Goal: Task Accomplishment & Management: Complete application form

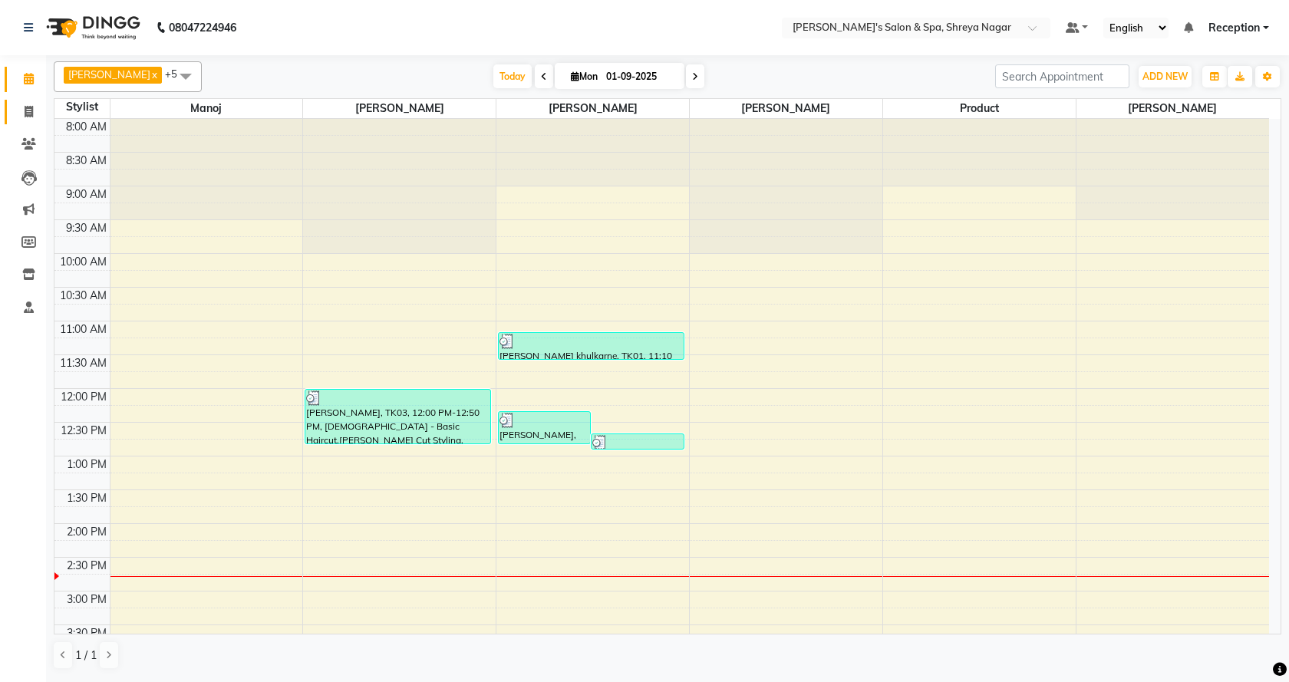
click at [30, 121] on link "Invoice" at bounding box center [23, 112] width 37 height 25
select select "7591"
select select "service"
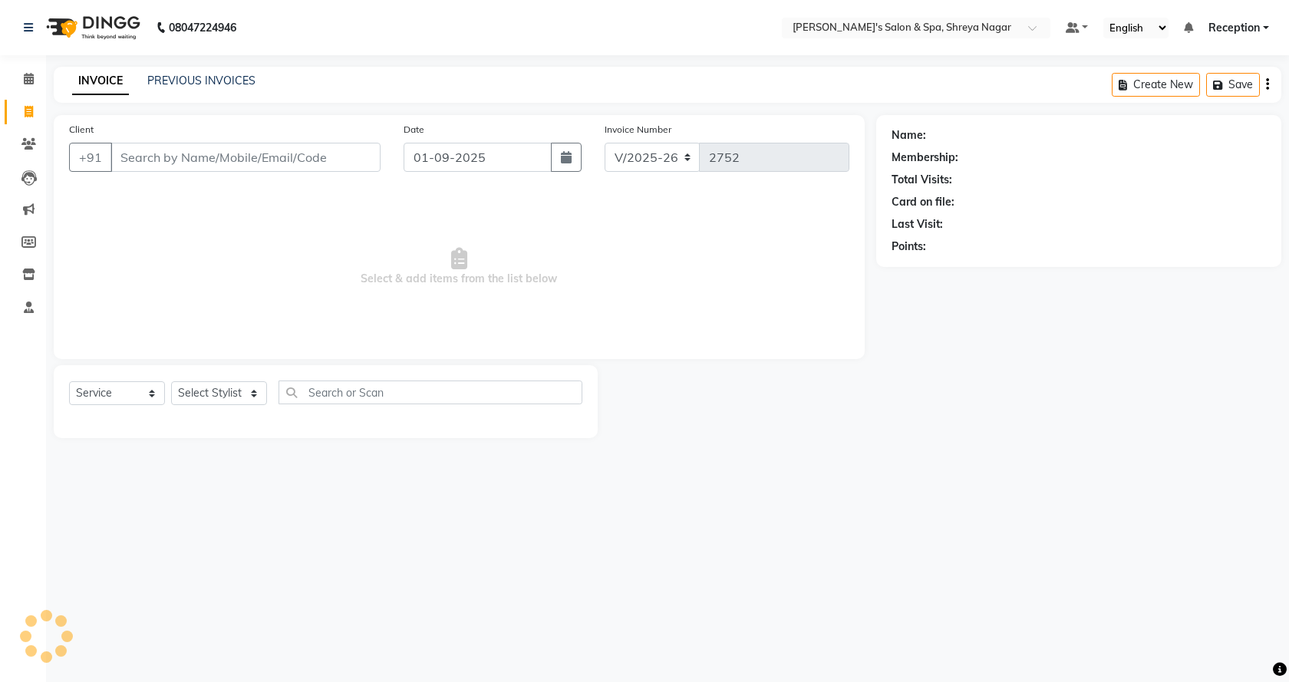
click at [206, 150] on input "Client" at bounding box center [245, 157] width 270 height 29
type input "V"
type input "[PERSON_NAME]"
click at [349, 156] on span "Add Client" at bounding box center [341, 157] width 61 height 15
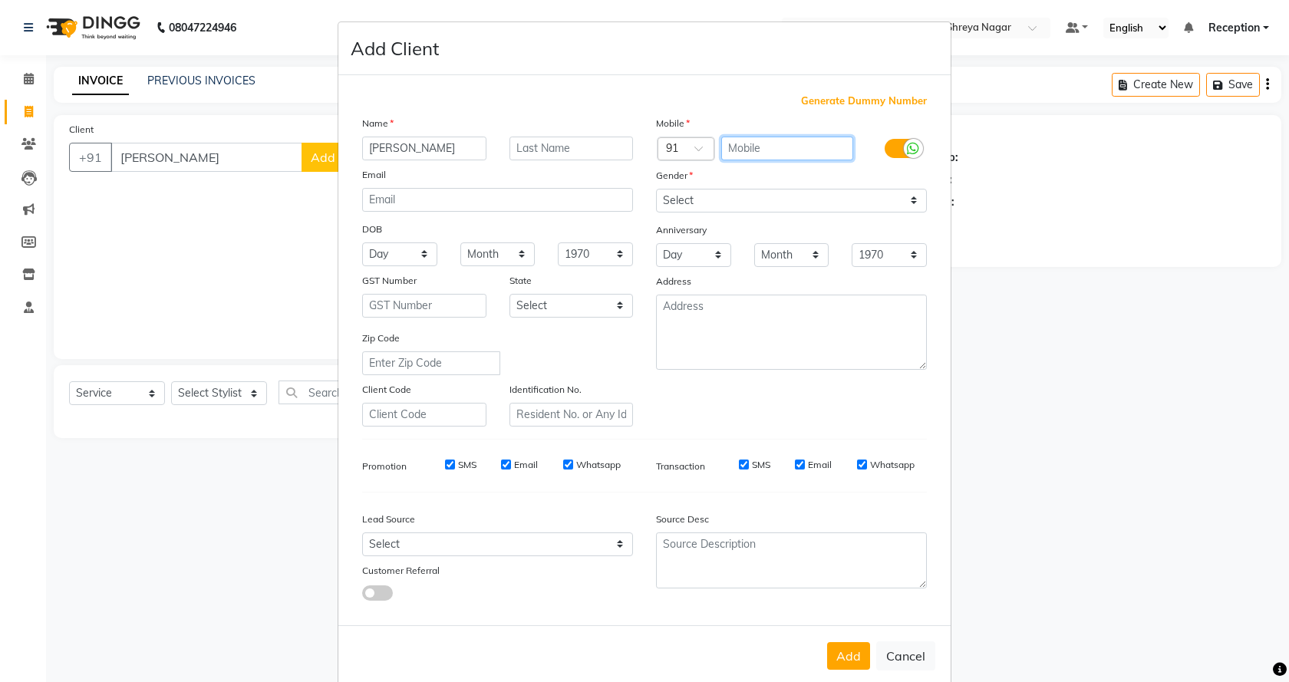
click at [782, 146] on input "text" at bounding box center [787, 149] width 133 height 24
type input "9860097132"
drag, startPoint x: 765, startPoint y: 199, endPoint x: 733, endPoint y: 199, distance: 31.5
click at [763, 199] on select "Select [DEMOGRAPHIC_DATA] [DEMOGRAPHIC_DATA] Other Prefer Not To Say" at bounding box center [791, 201] width 271 height 24
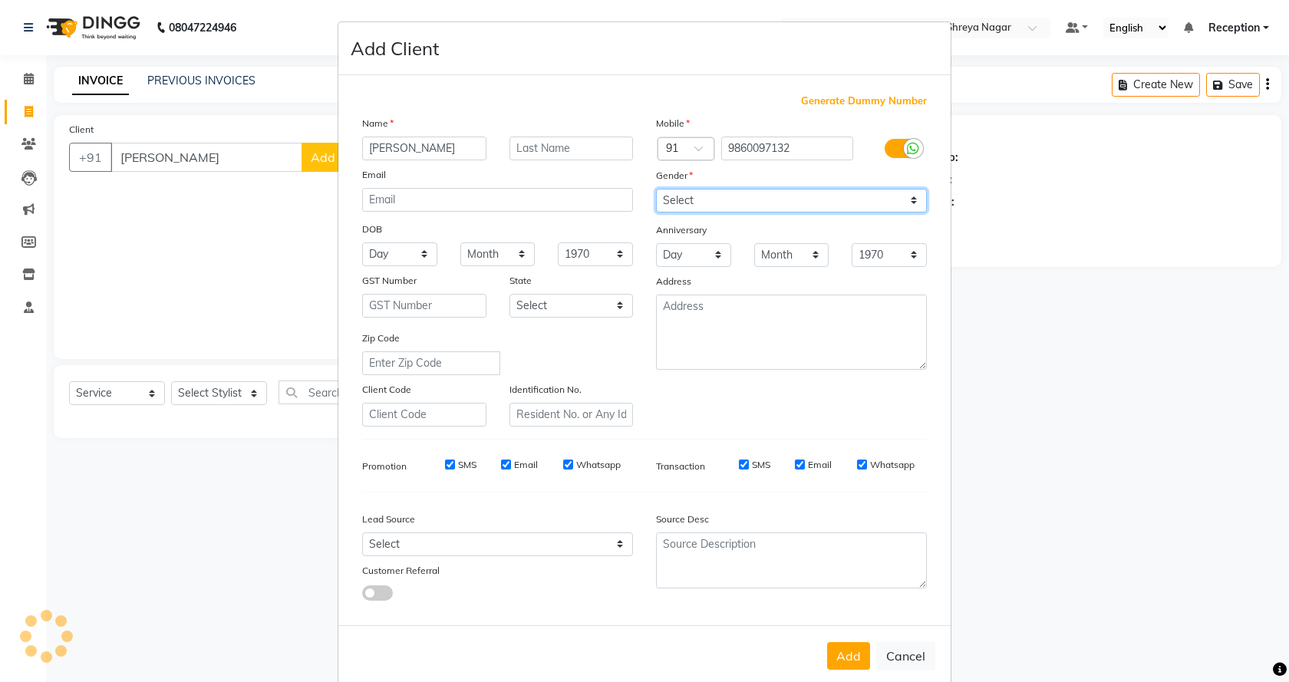
select select "[DEMOGRAPHIC_DATA]"
click at [656, 189] on select "Select [DEMOGRAPHIC_DATA] [DEMOGRAPHIC_DATA] Other Prefer Not To Say" at bounding box center [791, 201] width 271 height 24
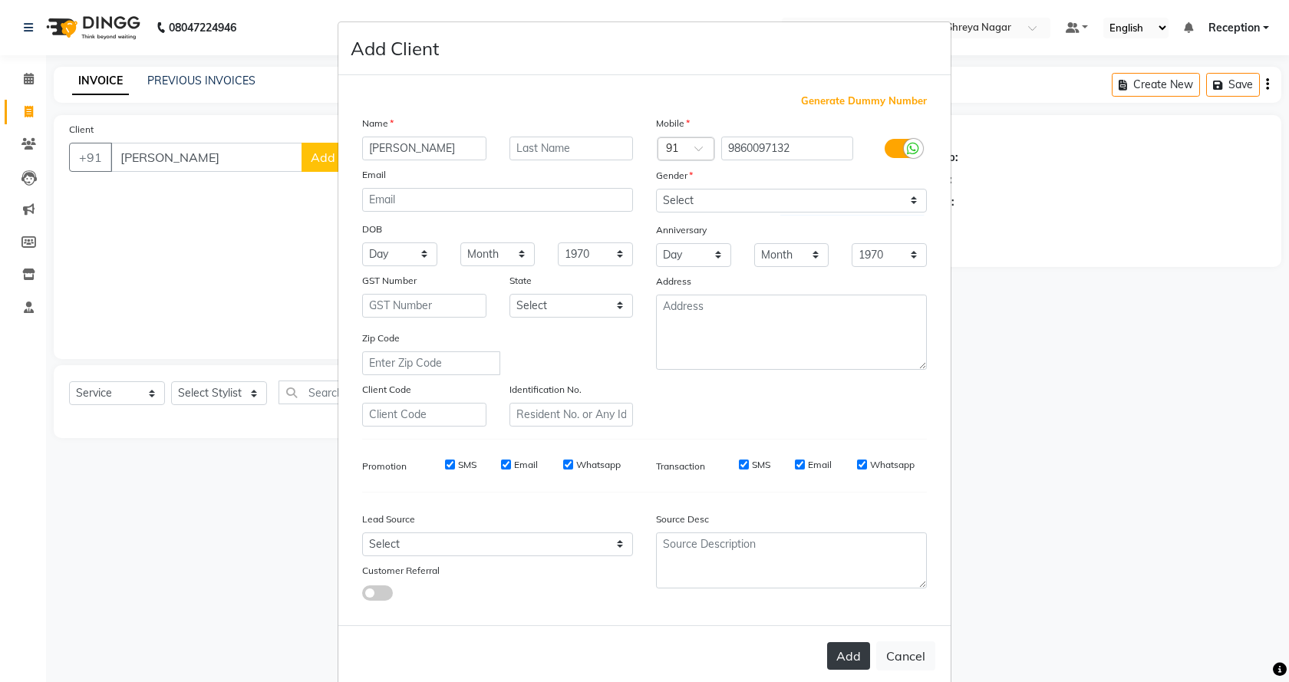
click at [837, 658] on button "Add" at bounding box center [848, 656] width 43 height 28
type input "9860097132"
select select
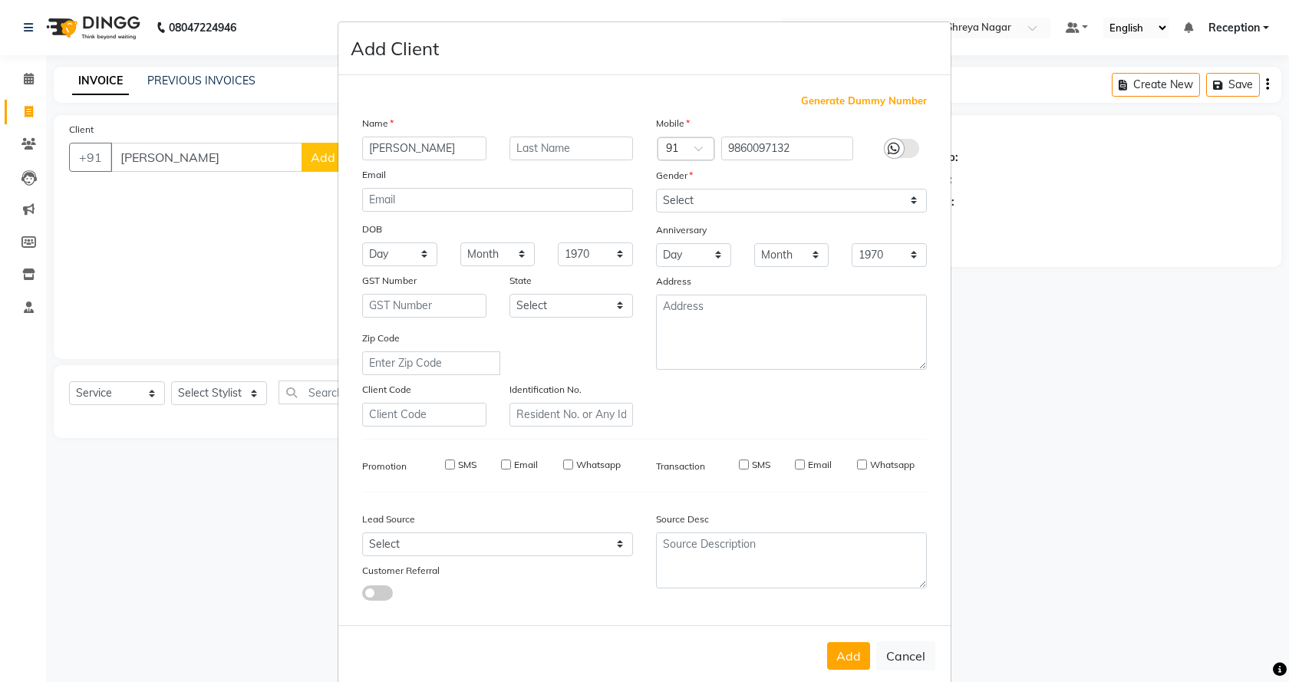
select select
checkbox input "false"
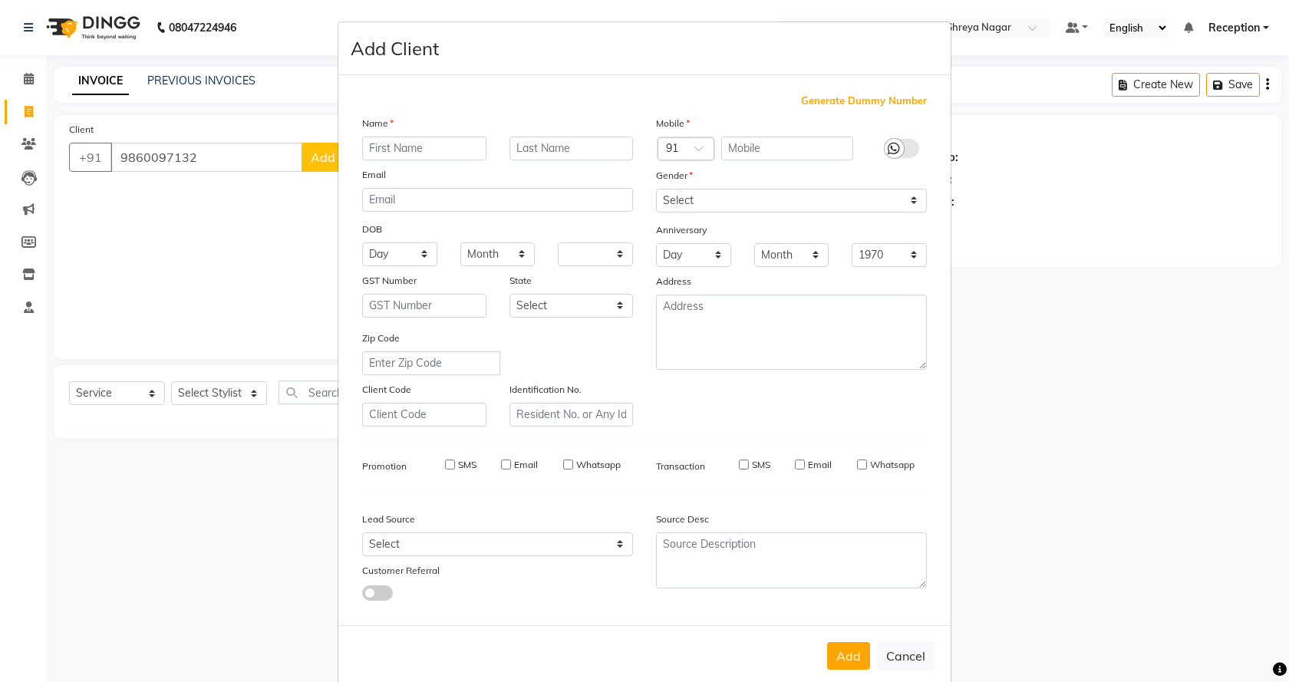
checkbox input "false"
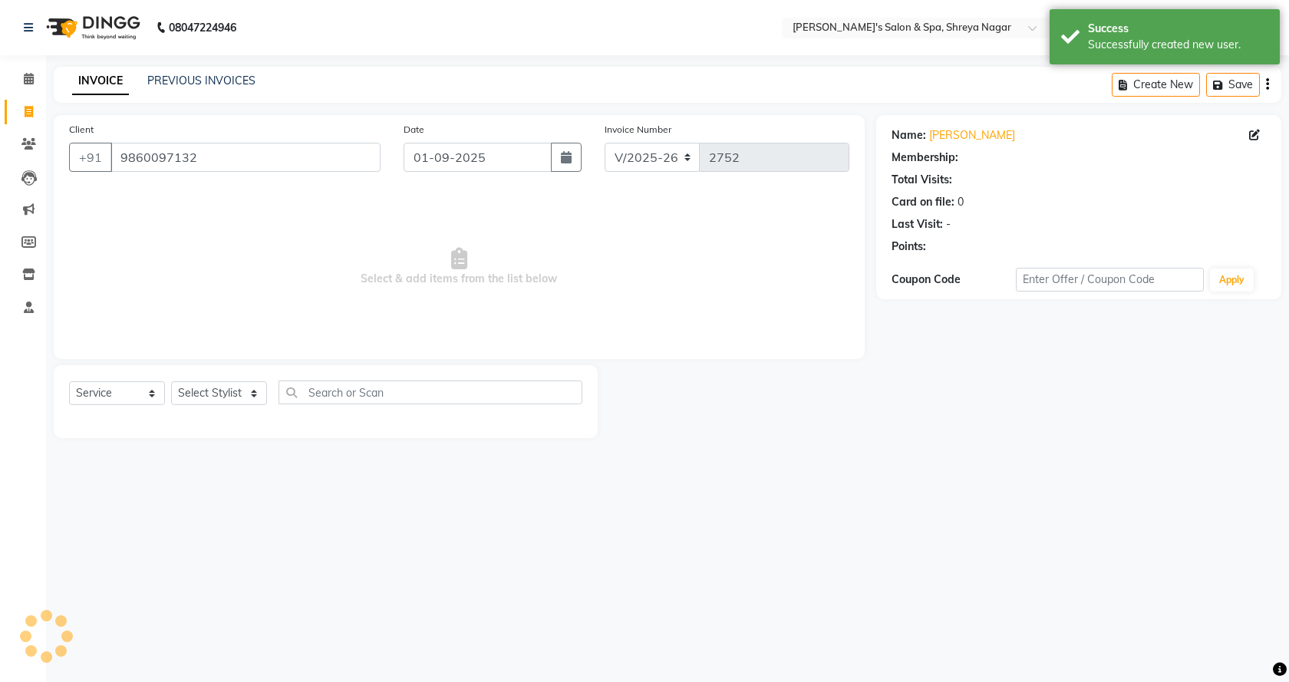
select select "1: Object"
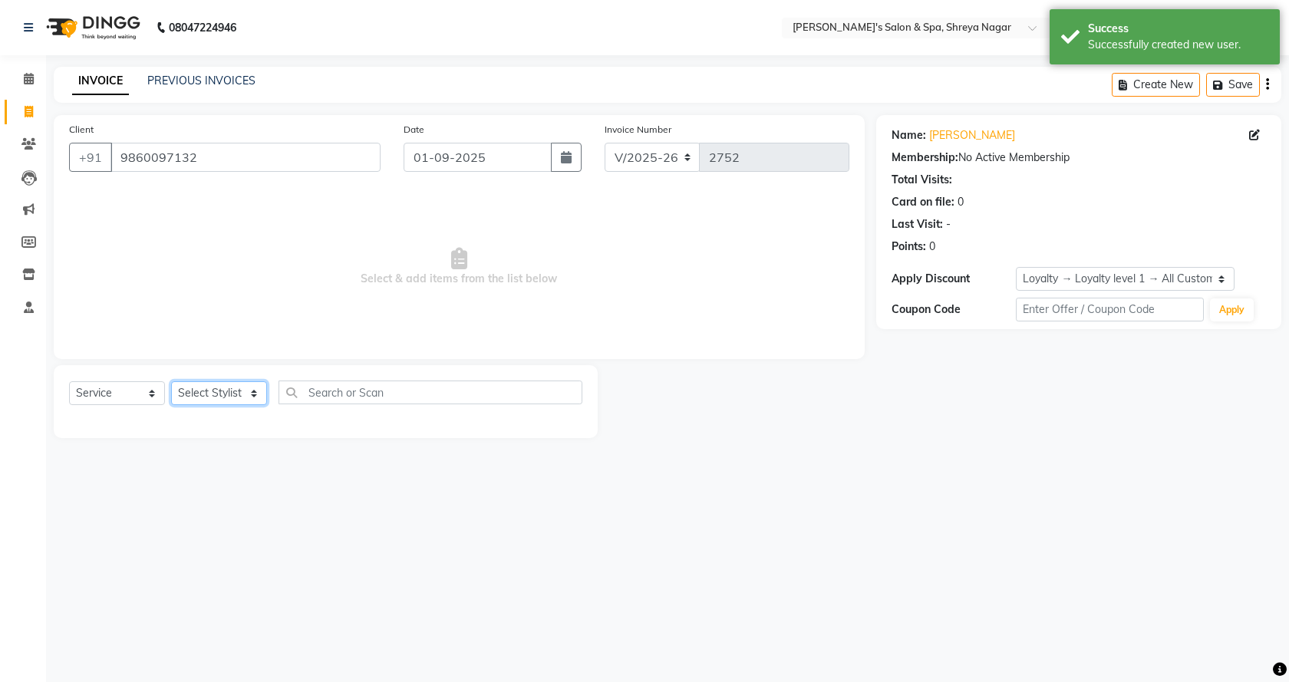
click at [249, 403] on select "Select Stylist [PERSON_NAME] [PERSON_NAME] [PERSON_NAME] Product Reception" at bounding box center [219, 393] width 96 height 24
click at [171, 381] on select "Select Stylist [PERSON_NAME] [PERSON_NAME] [PERSON_NAME] Product Reception" at bounding box center [219, 393] width 96 height 24
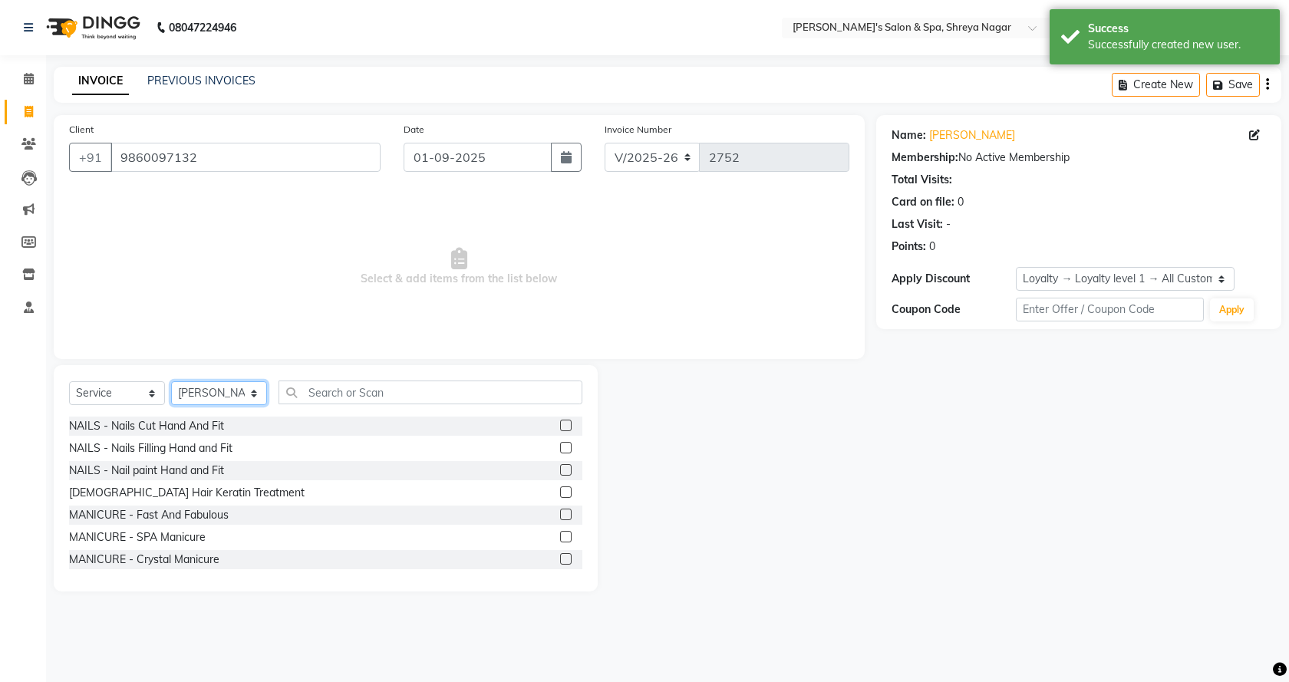
click at [210, 385] on select "Select Stylist [PERSON_NAME] [PERSON_NAME] [PERSON_NAME] Product Reception" at bounding box center [219, 393] width 96 height 24
select select "67480"
click at [171, 381] on select "Select Stylist [PERSON_NAME] [PERSON_NAME] [PERSON_NAME] Product Reception" at bounding box center [219, 393] width 96 height 24
click at [335, 400] on input "text" at bounding box center [431, 393] width 304 height 24
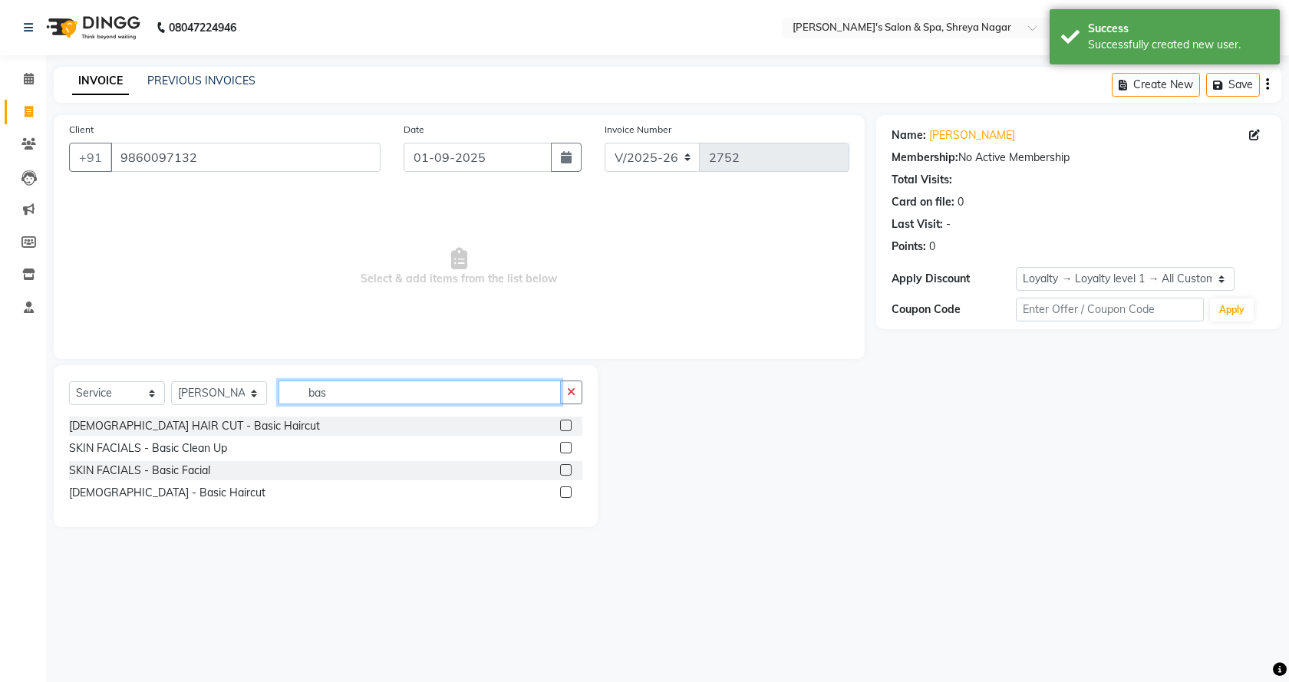
type input "bas"
drag, startPoint x: 569, startPoint y: 492, endPoint x: 890, endPoint y: 420, distance: 328.7
click at [573, 490] on div at bounding box center [571, 492] width 22 height 19
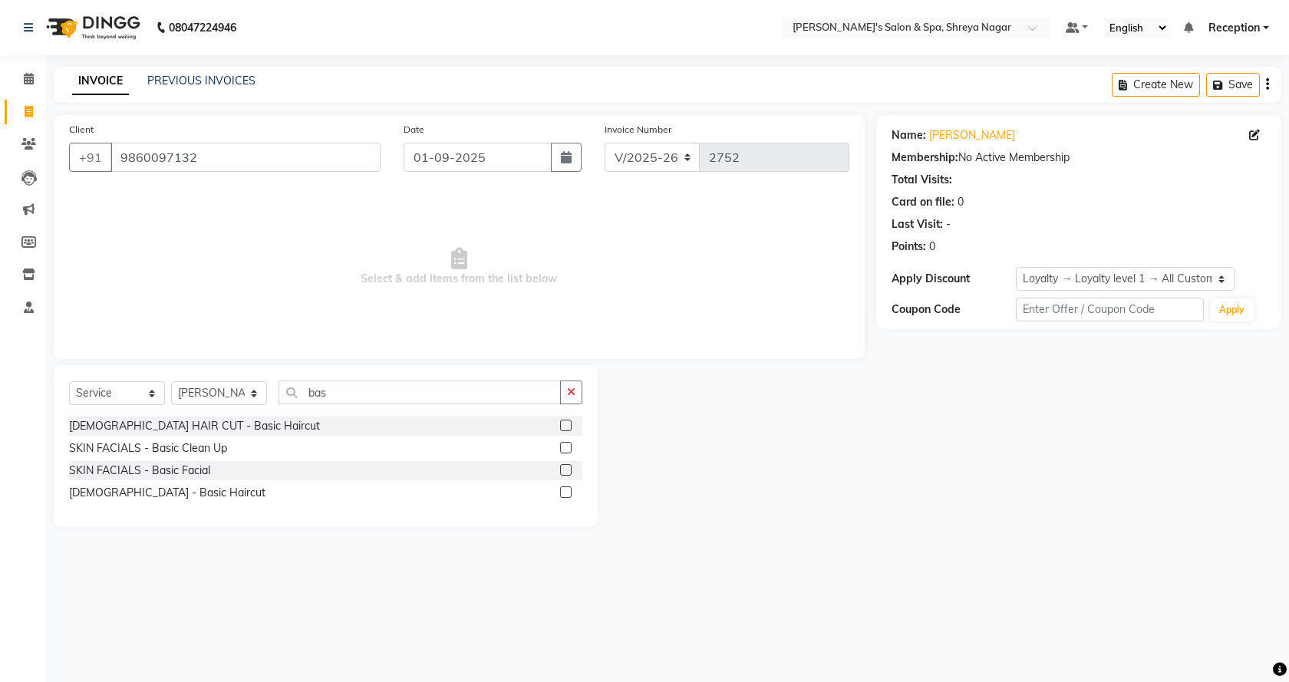
click at [565, 491] on label at bounding box center [566, 492] width 12 height 12
click at [565, 491] on input "checkbox" at bounding box center [565, 493] width 10 height 10
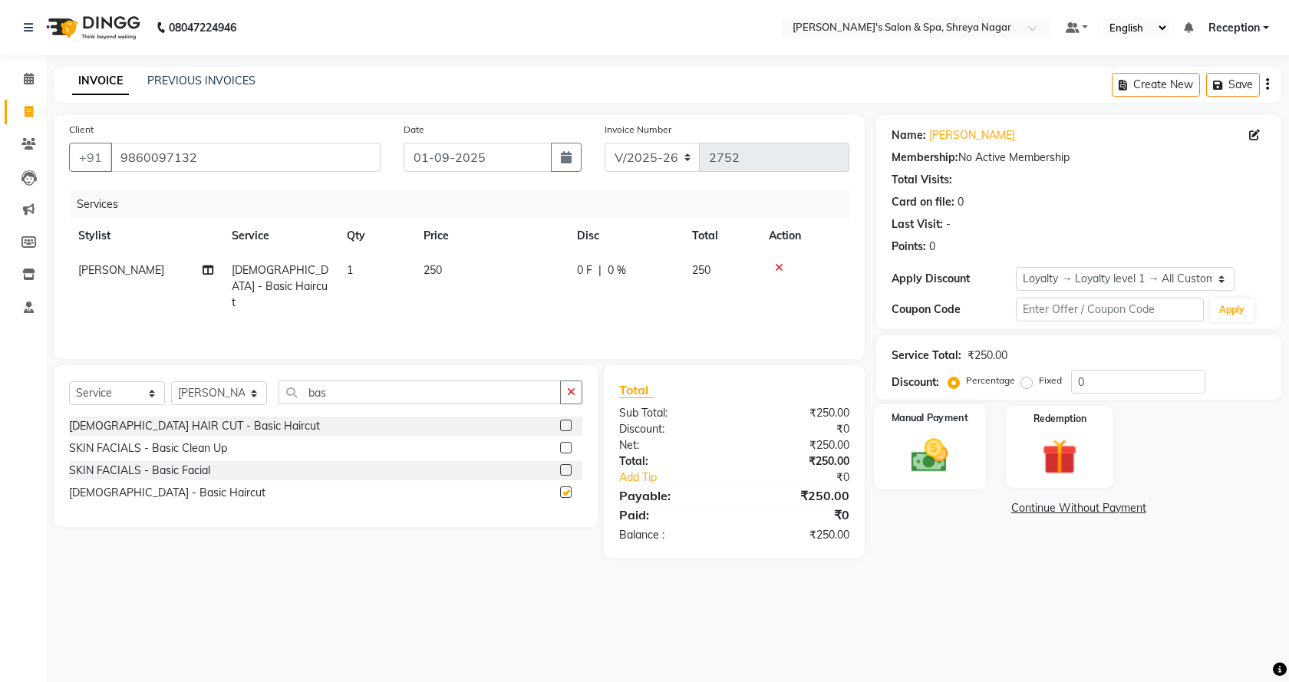
checkbox input "false"
click at [951, 447] on img at bounding box center [930, 455] width 60 height 42
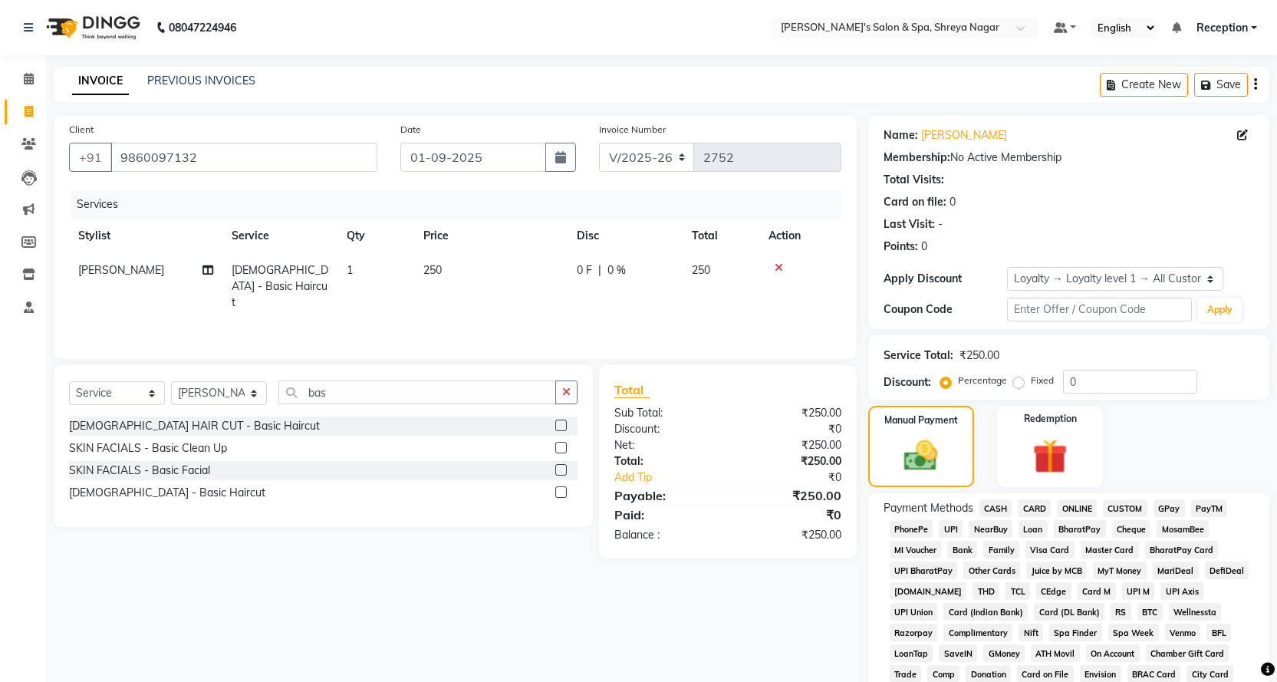
click at [1021, 389] on div "Fixed" at bounding box center [1036, 380] width 38 height 18
click at [1031, 385] on label "Fixed" at bounding box center [1042, 381] width 23 height 14
click at [1018, 385] on input "Fixed" at bounding box center [1022, 380] width 11 height 11
radio input "true"
click at [1107, 385] on input "0" at bounding box center [1130, 382] width 134 height 24
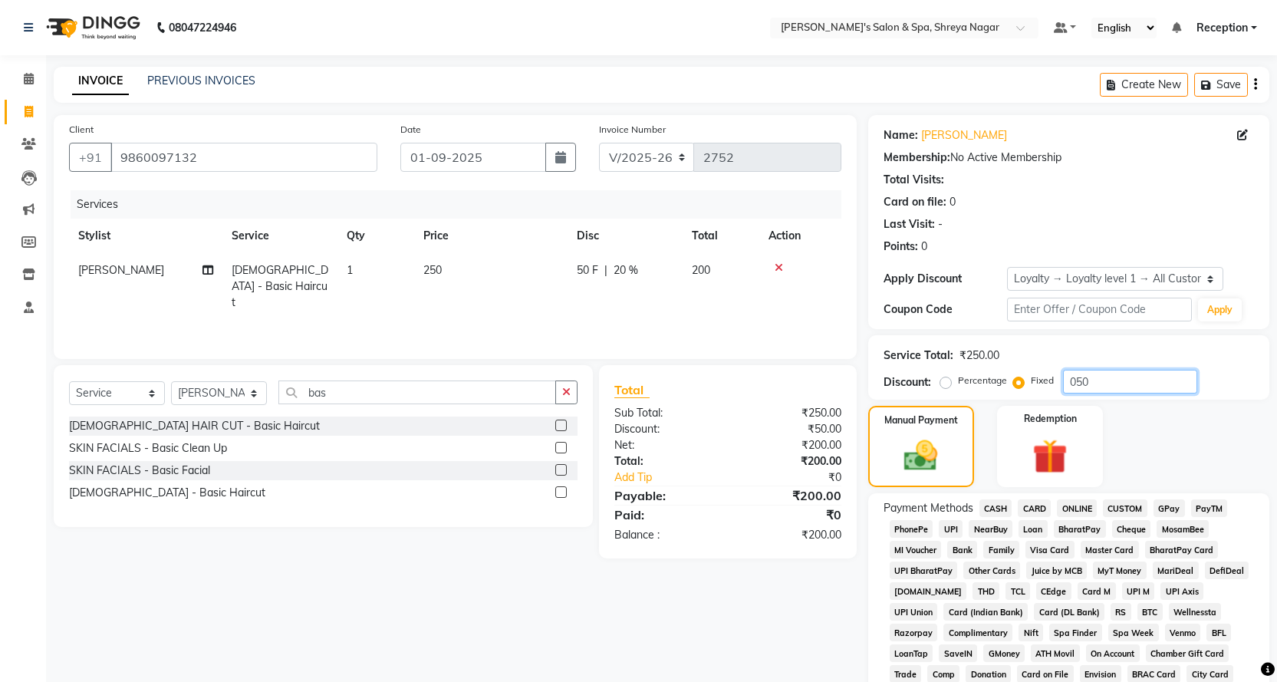
type input "050"
click at [997, 509] on span "CASH" at bounding box center [996, 508] width 33 height 18
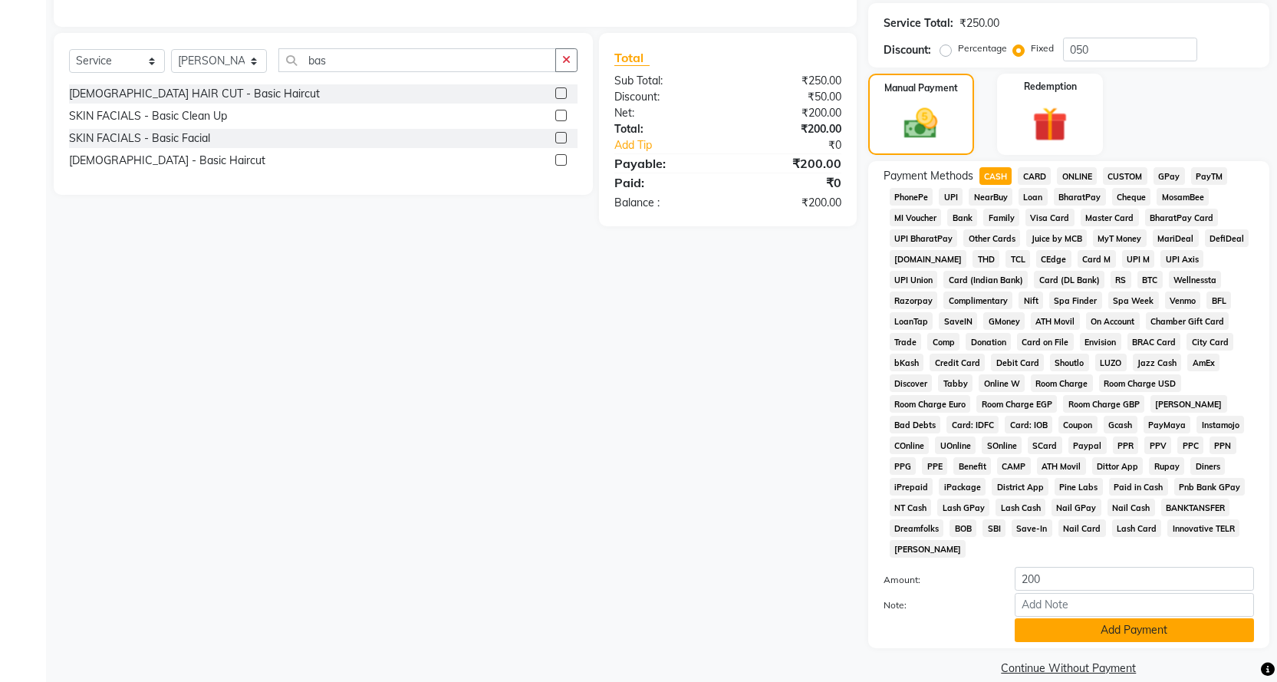
click at [1070, 618] on button "Add Payment" at bounding box center [1134, 630] width 239 height 24
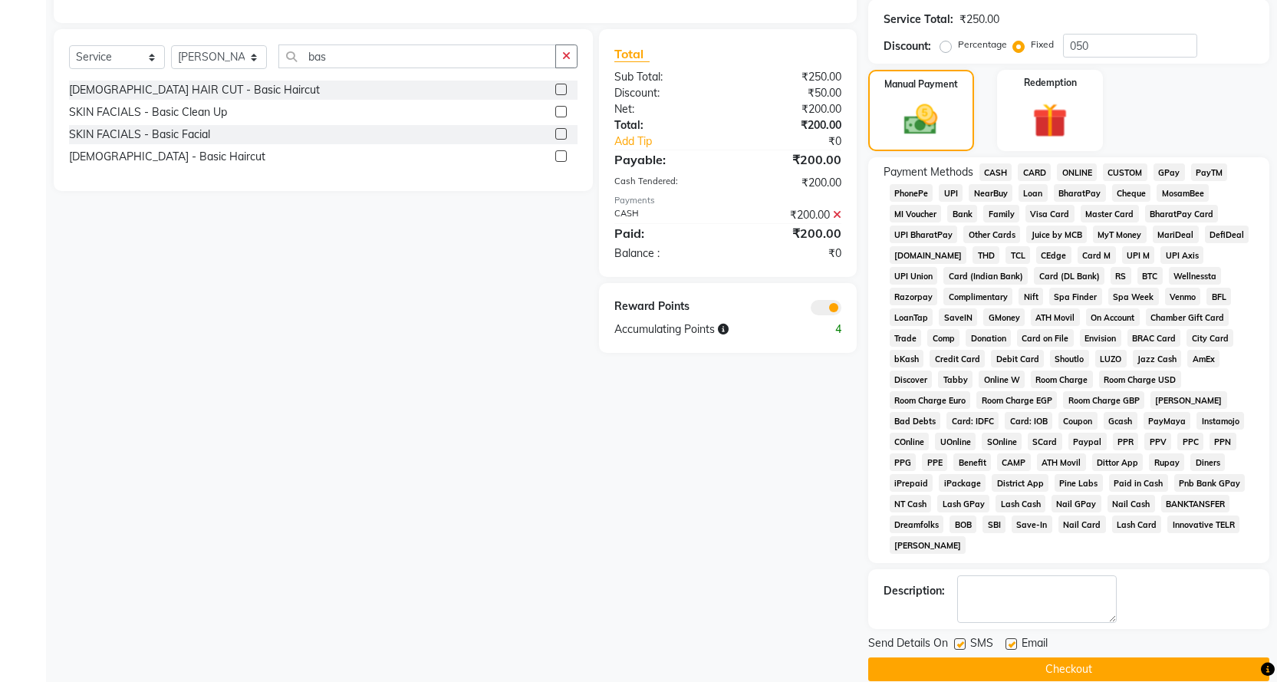
scroll to position [338, 0]
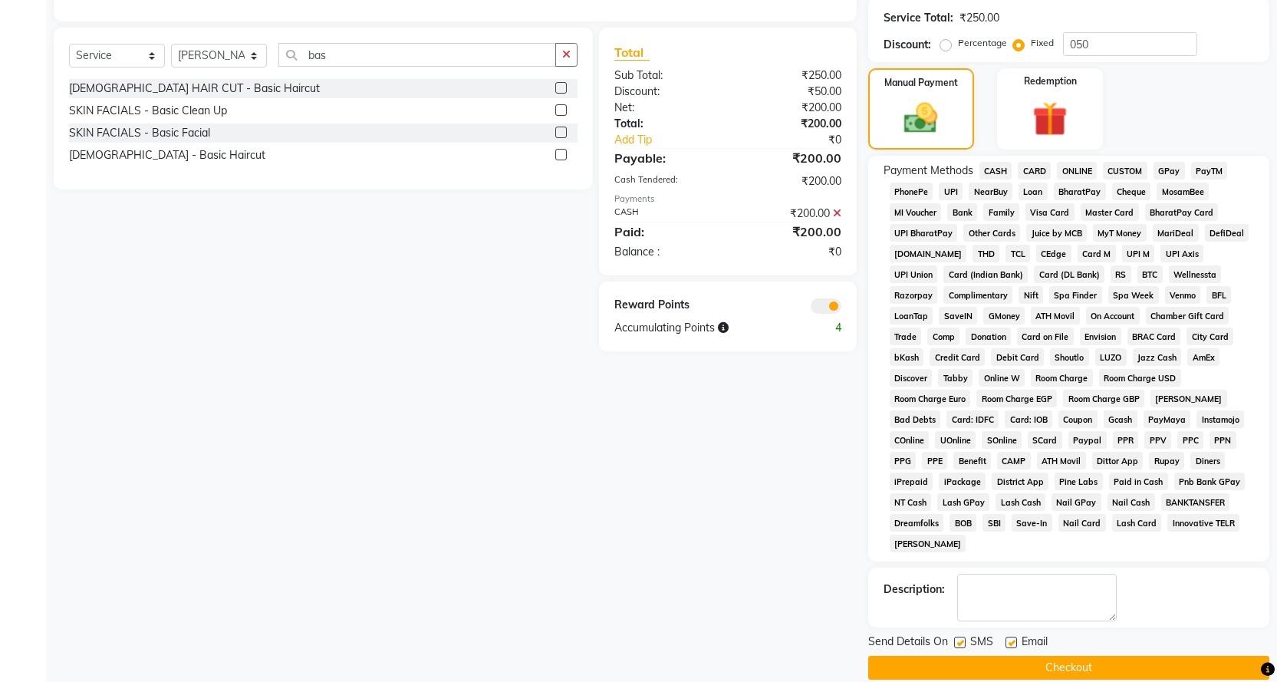
click at [1091, 656] on button "Checkout" at bounding box center [1068, 668] width 401 height 24
